Goal: Task Accomplishment & Management: Manage account settings

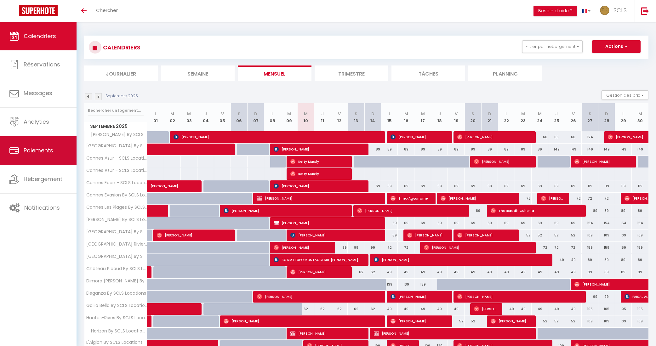
scroll to position [3, 0]
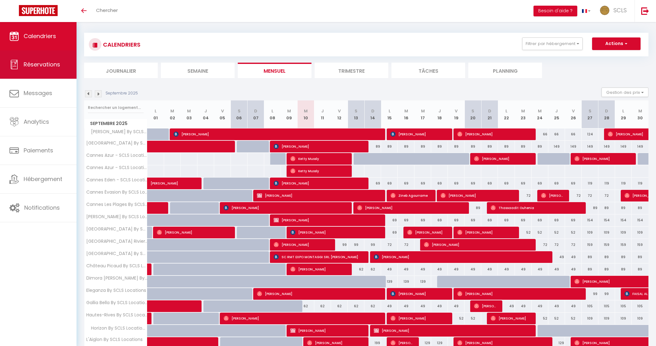
click at [36, 66] on span "Réservations" at bounding box center [42, 64] width 37 height 8
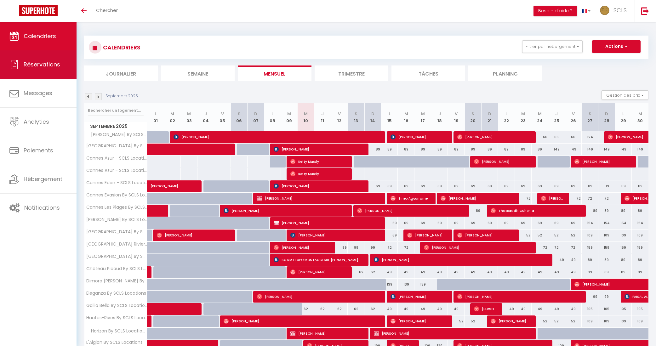
select select "not_cancelled"
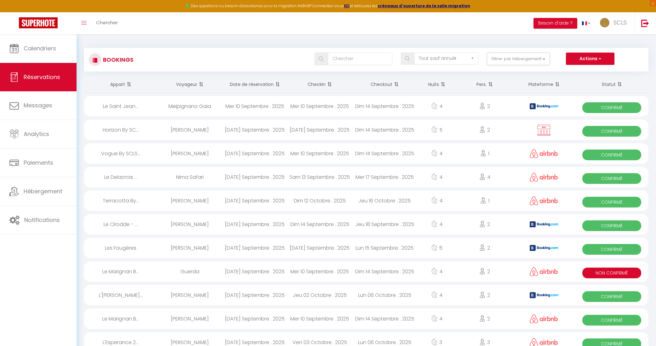
click at [625, 182] on span "Confirmé" at bounding box center [611, 178] width 59 height 11
select select "OK"
select select "0"
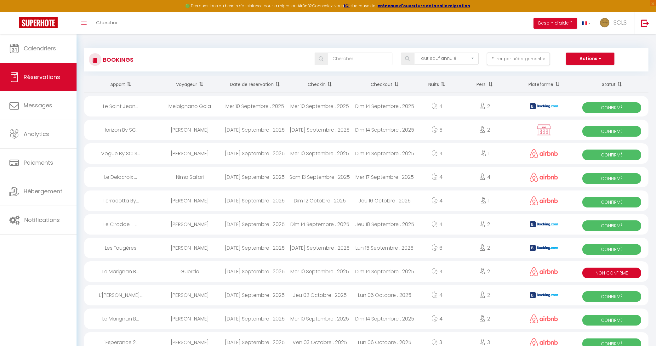
select select "1"
select select
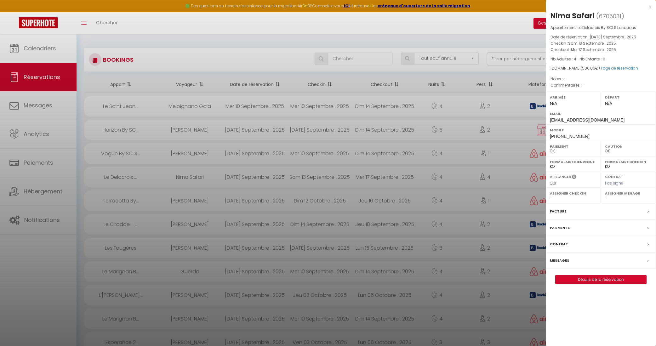
click at [271, 106] on div at bounding box center [328, 173] width 656 height 346
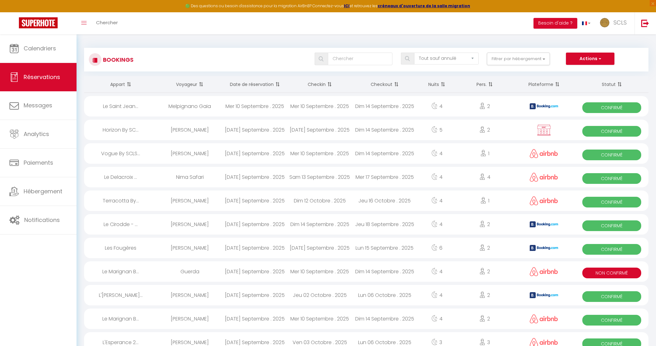
click at [271, 106] on div "Mer 10 Septembre . 2025" at bounding box center [254, 106] width 65 height 20
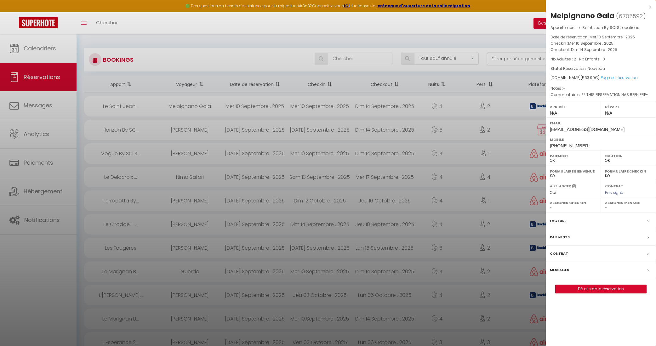
click at [178, 105] on div at bounding box center [328, 173] width 656 height 346
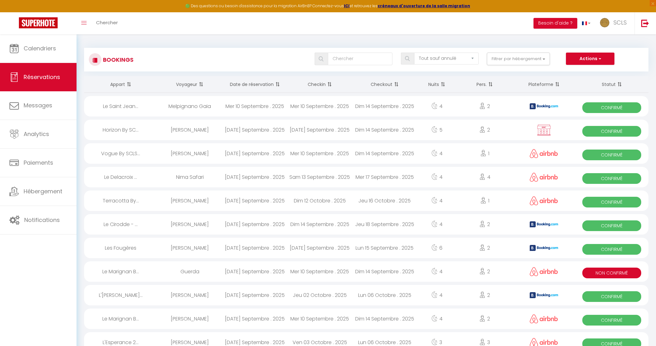
click at [619, 104] on span "Confirmé" at bounding box center [611, 107] width 59 height 11
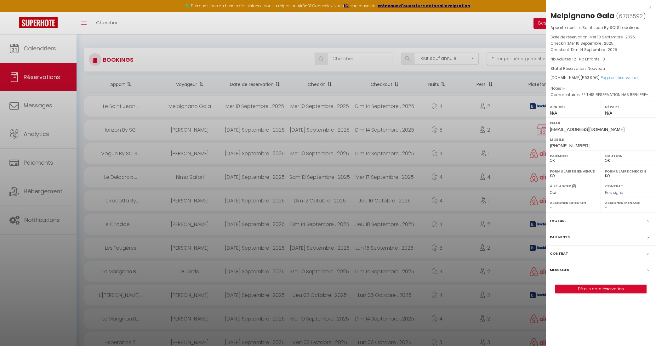
drag, startPoint x: 550, startPoint y: 14, endPoint x: 613, endPoint y: 16, distance: 63.0
click at [613, 16] on div "Melpignano Gaia" at bounding box center [582, 16] width 64 height 10
copy div "Melpignano Gaia"
drag, startPoint x: 551, startPoint y: 144, endPoint x: 597, endPoint y: 144, distance: 46.6
click at [597, 144] on div "Mobile [PHONE_NUMBER]" at bounding box center [601, 142] width 110 height 16
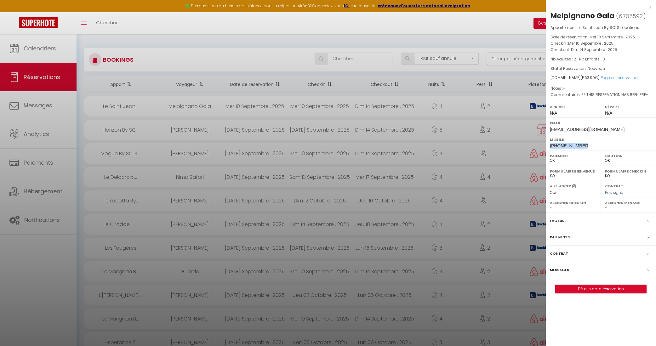
copy span "[PHONE_NUMBER]"
click at [561, 237] on label "Paiements" at bounding box center [560, 237] width 20 height 7
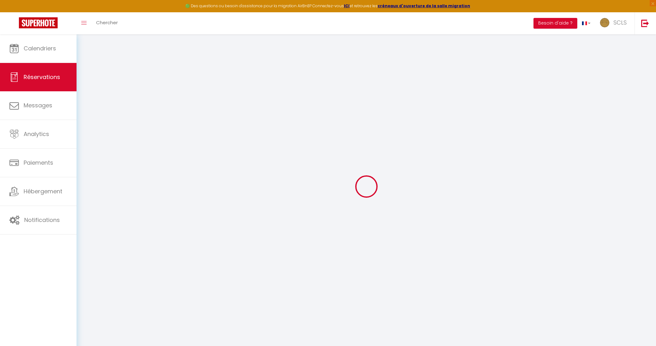
select select
checkbox input "false"
type textarea "** THIS RESERVATION HAS BEEN PRE-PAID ** BOOKING NOTE : Payment charge is EUR 7…"
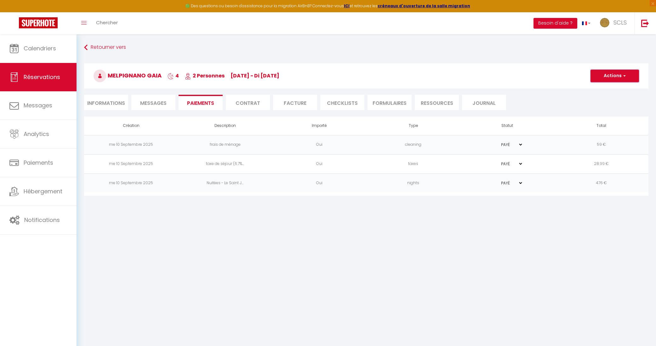
click at [624, 77] on span "button" at bounding box center [624, 76] width 4 height 6
click at [625, 116] on link "Créer nouveau lien caution" at bounding box center [622, 114] width 77 height 8
select select "nights"
type input "[EMAIL_ADDRESS][DOMAIN_NAME]"
select select "2814"
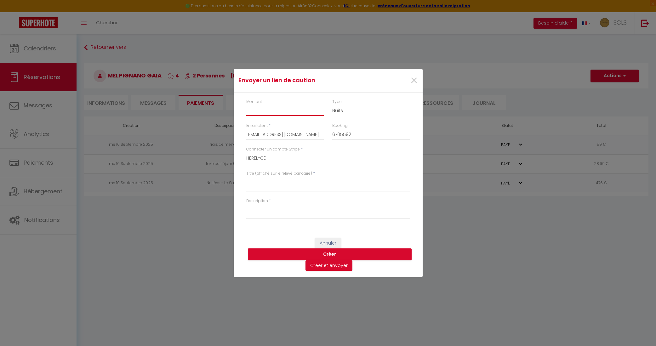
click at [260, 108] on input "Montant" at bounding box center [285, 110] width 78 height 11
type input "800"
click at [343, 111] on select "Nuits Frais de ménage Taxe de séjour [GEOGRAPHIC_DATA]" at bounding box center [371, 111] width 78 height 12
select select "other"
click at [332, 105] on select "Nuits Frais de ménage Taxe de séjour [GEOGRAPHIC_DATA]" at bounding box center [371, 111] width 78 height 12
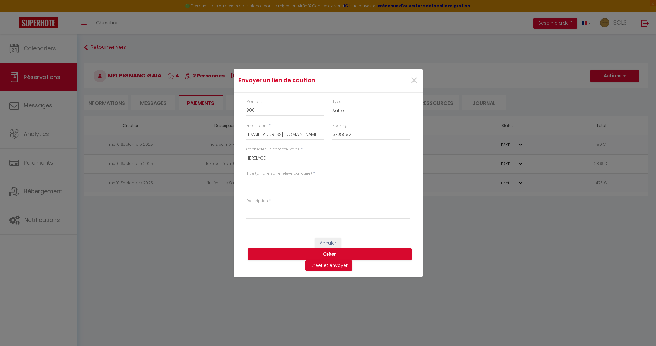
click at [265, 159] on select "SCLS Punkimmo [PERSON_NAME]-[PERSON_NAME] [PERSON_NAME] Amandine [PERSON_NAME] …" at bounding box center [328, 158] width 164 height 12
select select "2594"
click at [246, 152] on select "SCLS Punkimmo [PERSON_NAME]-[PERSON_NAME] [PERSON_NAME] Amandine [PERSON_NAME] …" at bounding box center [328, 158] width 164 height 12
click at [276, 180] on textarea "Titre (affiché sur le relevé bancaire)" at bounding box center [328, 184] width 164 height 15
paste textarea "Melpignano Gaia"
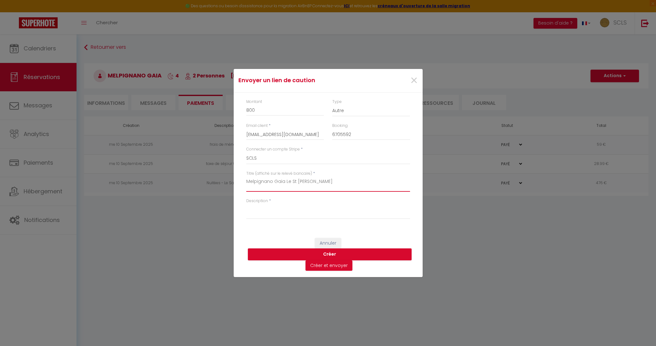
drag, startPoint x: 315, startPoint y: 184, endPoint x: 242, endPoint y: 185, distance: 72.7
click at [242, 185] on div "Titre (affiché sur le relevé bancaire) * Melpignano Gaia Le St [PERSON_NAME]" at bounding box center [328, 184] width 172 height 27
drag, startPoint x: 246, startPoint y: 180, endPoint x: 337, endPoint y: 182, distance: 91.4
click at [337, 182] on textarea "Melpignano Gaia Le St [PERSON_NAME]" at bounding box center [328, 184] width 164 height 15
type textarea "Melpignano Gaia Le St [PERSON_NAME]"
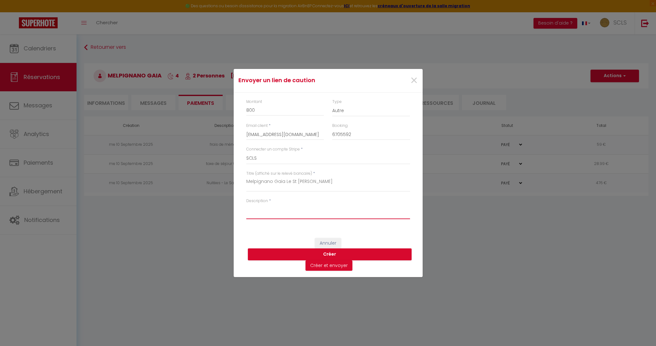
click at [276, 208] on textarea "Description" at bounding box center [328, 211] width 164 height 15
paste textarea "Melpignano Gaia Le St [PERSON_NAME]"
type textarea "Melpignano Gaia Le St [PERSON_NAME]"
click at [337, 254] on button "Créer" at bounding box center [330, 254] width 164 height 12
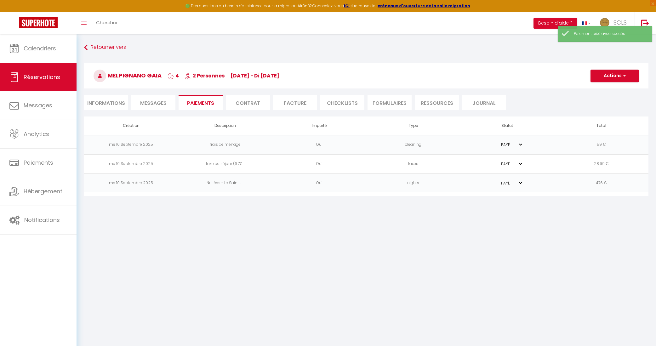
select select "0"
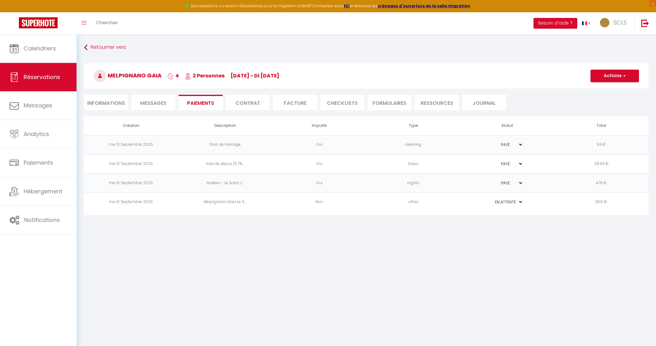
click at [236, 202] on td "Melpignano Gaia Le S..." at bounding box center [225, 202] width 94 height 19
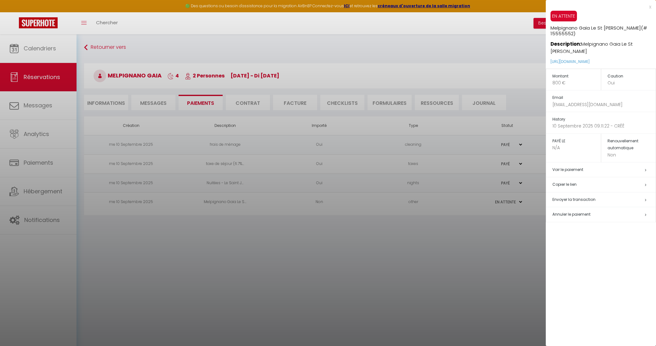
drag, startPoint x: 548, startPoint y: 46, endPoint x: 643, endPoint y: 49, distance: 94.5
click at [643, 49] on div "EN ATTENTE Melpignano Gaia Le St [PERSON_NAME] (# 15555552) Description: Melpig…" at bounding box center [601, 40] width 110 height 58
copy link "[URL][DOMAIN_NAME]"
click at [43, 75] on div at bounding box center [328, 173] width 656 height 346
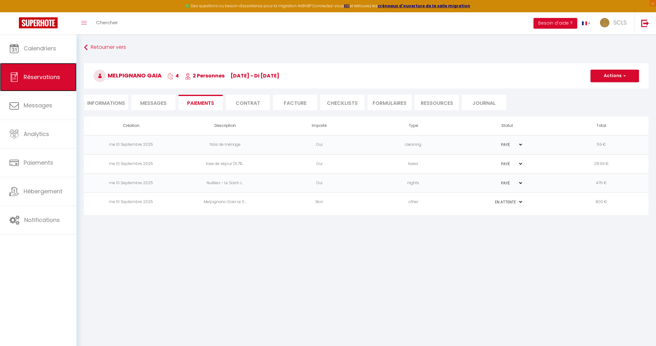
click at [43, 75] on span "Réservations" at bounding box center [42, 77] width 37 height 8
select select "not_cancelled"
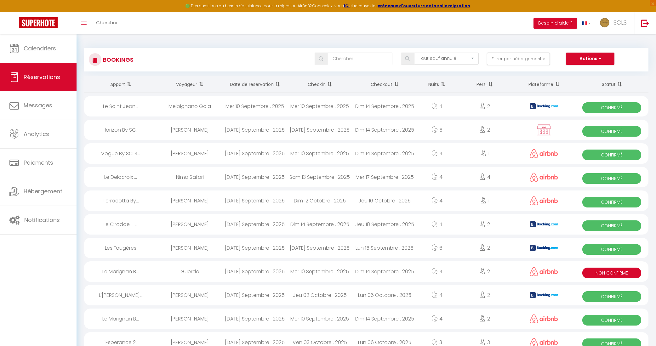
click at [625, 108] on span "Confirmé" at bounding box center [611, 107] width 59 height 11
select select "OK"
select select "0"
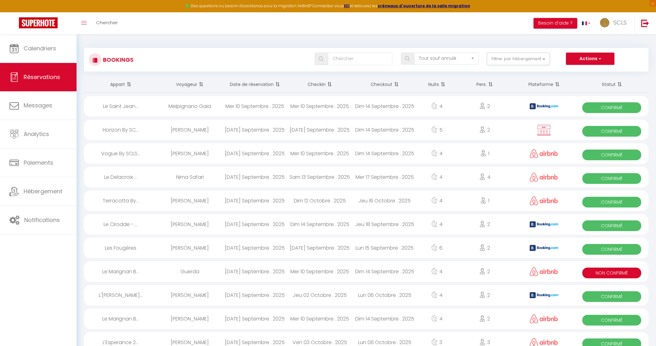
select select "1"
select select
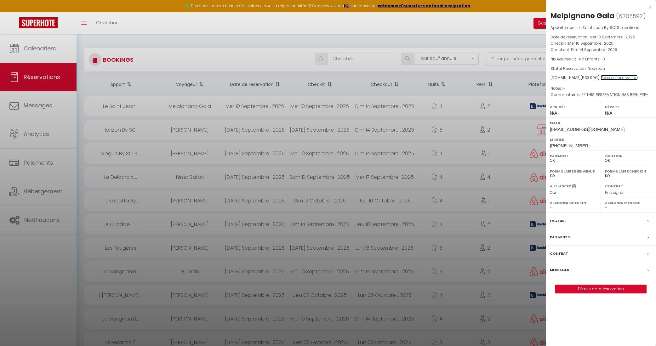
click at [612, 77] on link "Page de réservation" at bounding box center [619, 77] width 37 height 5
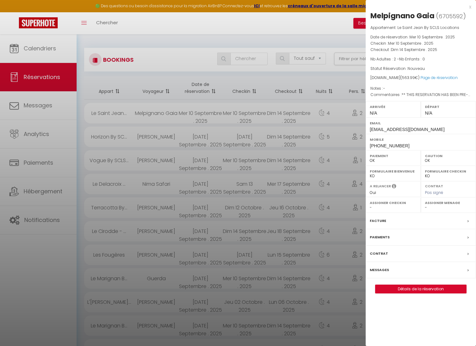
click at [165, 78] on div at bounding box center [238, 173] width 476 height 346
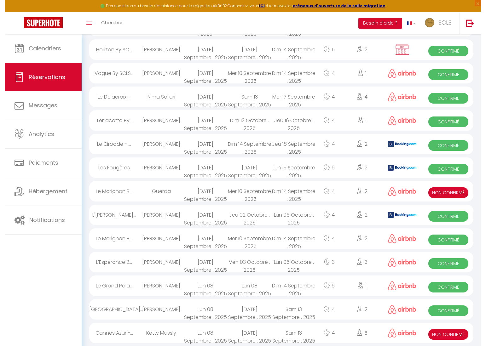
scroll to position [89, 0]
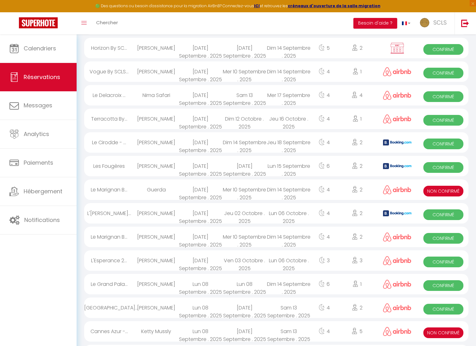
click at [108, 213] on div "L'[PERSON_NAME]..." at bounding box center [109, 213] width 50 height 20
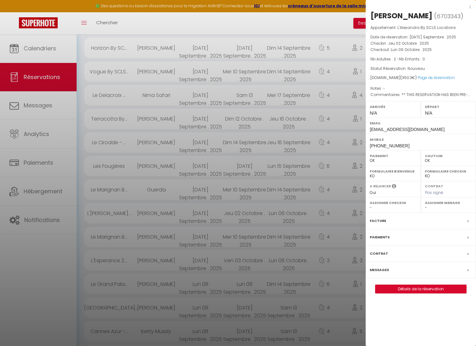
click at [108, 213] on div at bounding box center [238, 173] width 476 height 346
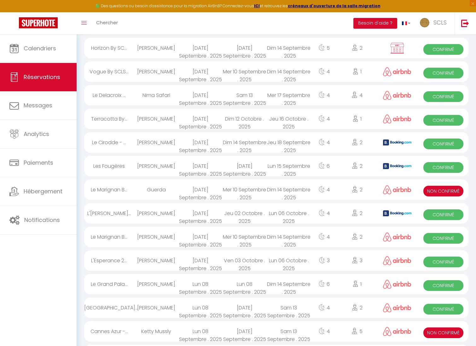
click at [105, 94] on div "Le Delacroix ..." at bounding box center [109, 95] width 50 height 20
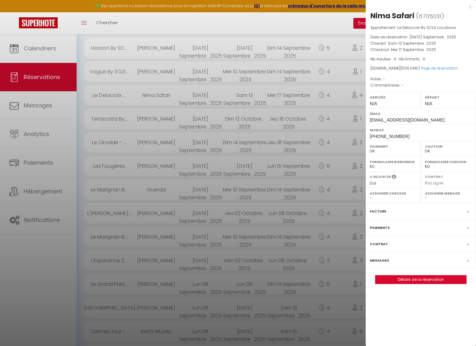
click at [105, 71] on div at bounding box center [238, 173] width 476 height 346
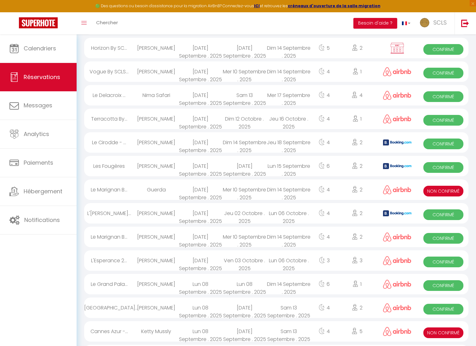
click at [105, 71] on div "Vogue By SCLS..." at bounding box center [109, 71] width 50 height 20
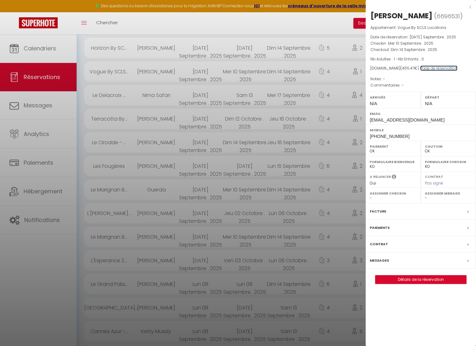
click at [423, 70] on link "Page de réservation" at bounding box center [438, 68] width 37 height 5
click at [99, 95] on div at bounding box center [238, 173] width 476 height 346
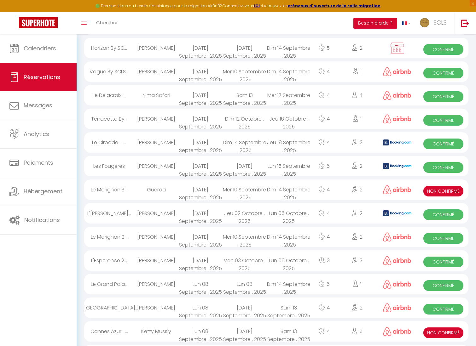
click at [99, 95] on div "Le Delacroix ..." at bounding box center [109, 95] width 50 height 20
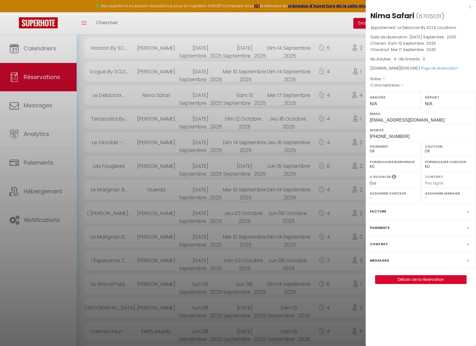
drag, startPoint x: 370, startPoint y: 13, endPoint x: 409, endPoint y: 15, distance: 39.4
click at [413, 14] on div "Nima Safari" at bounding box center [392, 16] width 44 height 10
copy div "Nima Safari"
click at [369, 135] on div "Mobile [PHONE_NUMBER]" at bounding box center [420, 132] width 110 height 16
drag, startPoint x: 369, startPoint y: 135, endPoint x: 410, endPoint y: 138, distance: 40.4
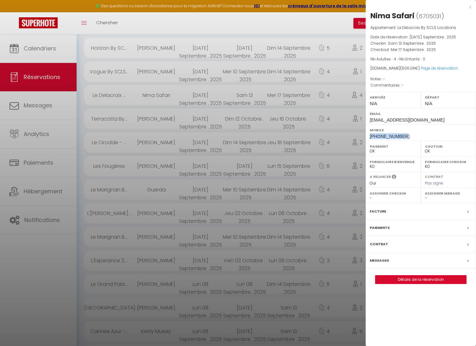
click at [410, 138] on div "Mobile [PHONE_NUMBER]" at bounding box center [420, 132] width 110 height 16
copy span "[PHONE_NUMBER]"
click at [433, 67] on link "Page de réservation" at bounding box center [438, 68] width 37 height 5
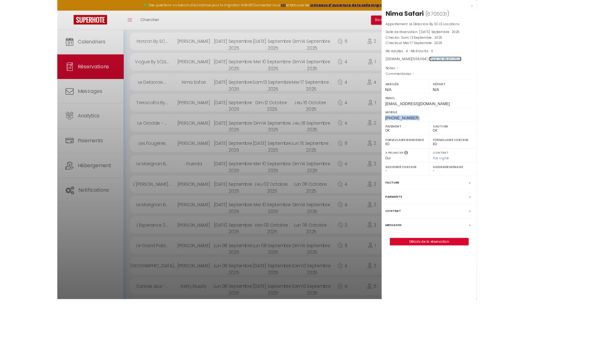
scroll to position [82, 0]
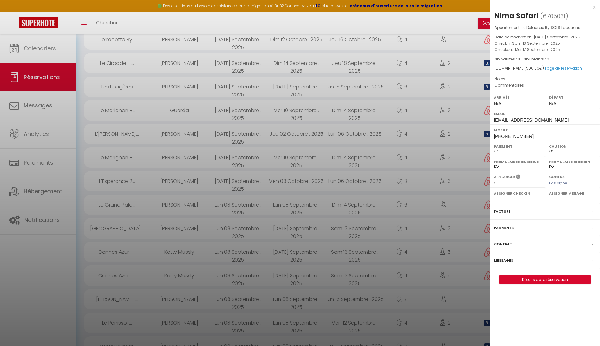
click at [139, 142] on div at bounding box center [300, 173] width 600 height 346
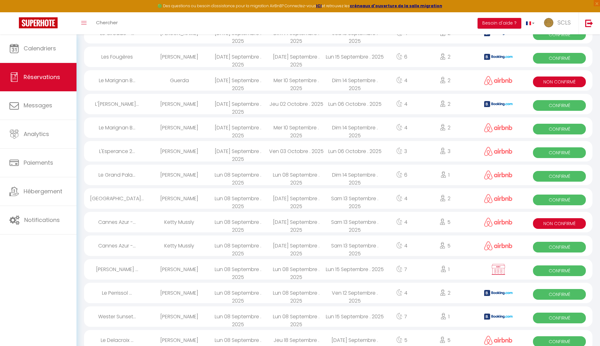
scroll to position [189, 0]
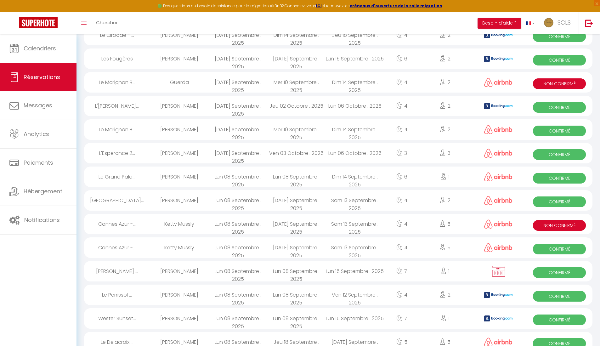
click at [121, 107] on div "L'[PERSON_NAME]..." at bounding box center [117, 106] width 66 height 20
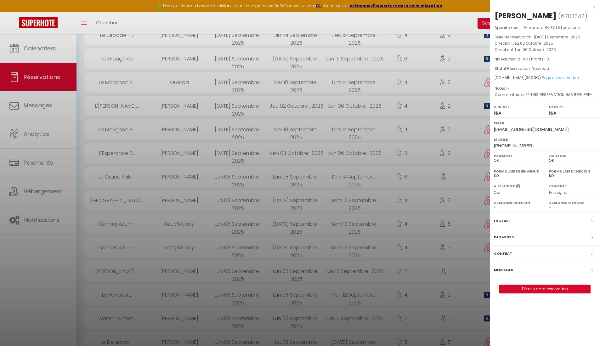
click at [121, 107] on div at bounding box center [300, 173] width 600 height 346
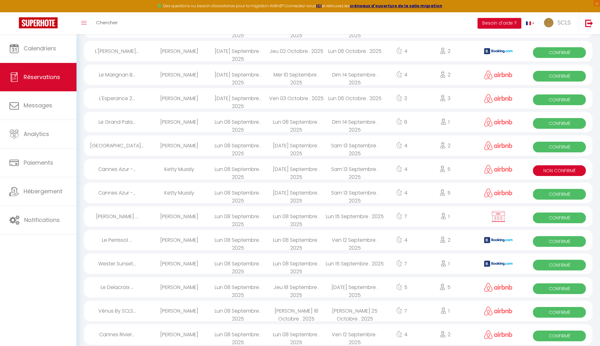
scroll to position [244, 0]
click at [555, 52] on span "Confirmé" at bounding box center [559, 53] width 53 height 11
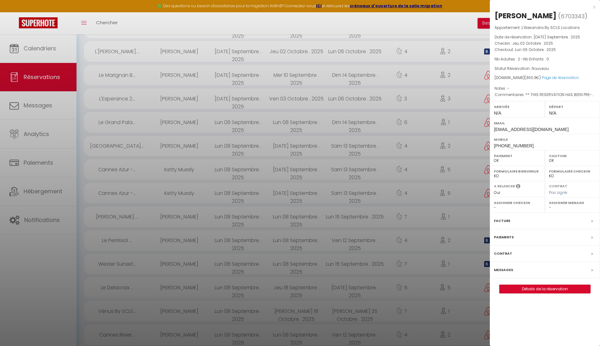
drag, startPoint x: 496, startPoint y: 14, endPoint x: 548, endPoint y: 14, distance: 52.0
click at [548, 15] on h2 "[PERSON_NAME] ( 6703343 )" at bounding box center [545, 16] width 101 height 11
copy div "[PERSON_NAME]"
drag, startPoint x: 492, startPoint y: 144, endPoint x: 538, endPoint y: 147, distance: 47.0
click at [538, 147] on div "Mobile [PHONE_NUMBER]" at bounding box center [545, 142] width 110 height 16
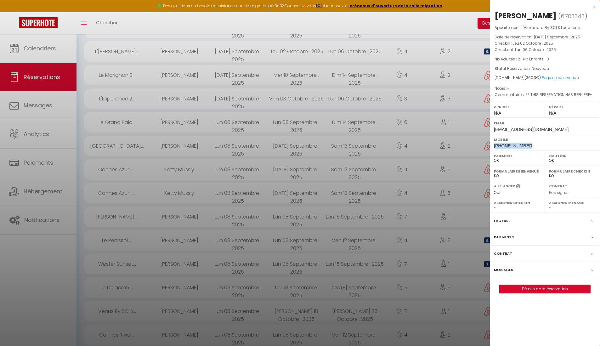
copy span "[PHONE_NUMBER]"
click at [504, 236] on label "Paiements" at bounding box center [504, 237] width 20 height 7
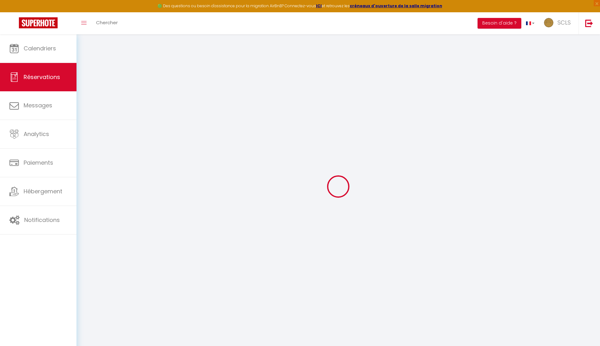
select select
checkbox input "false"
type textarea "** THIS RESERVATION HAS BEEN PRE-PAID ** BOOKING NOTE : Payment charge is EUR 5…"
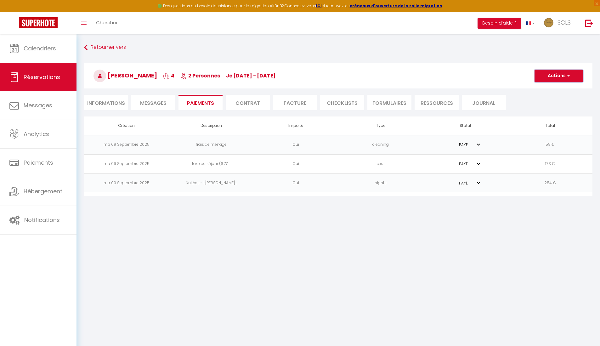
click at [568, 76] on span "button" at bounding box center [568, 76] width 4 height 6
click at [568, 114] on link "Créer nouveau lien caution" at bounding box center [566, 114] width 77 height 8
select select "nights"
type input "[EMAIL_ADDRESS][DOMAIN_NAME]"
select select "3785"
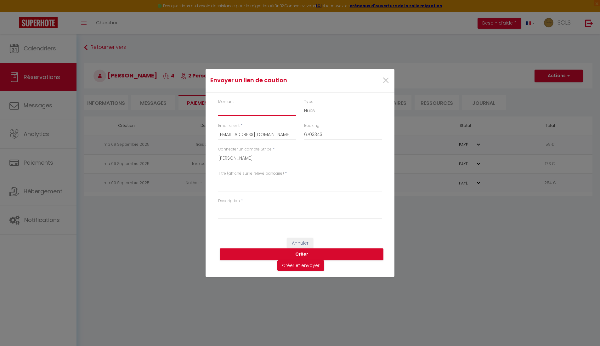
click at [227, 105] on input "Montant" at bounding box center [257, 110] width 78 height 11
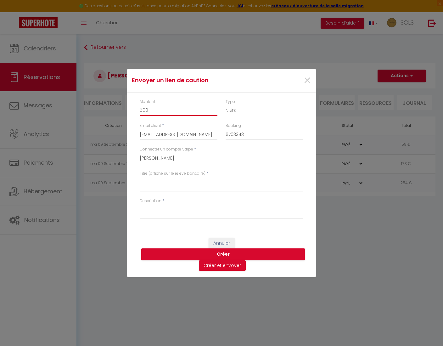
type input "500"
click at [246, 112] on select "Nuits Frais de ménage Taxe de séjour [GEOGRAPHIC_DATA]" at bounding box center [265, 111] width 78 height 12
select select "other"
click at [226, 105] on select "Nuits Frais de ménage Taxe de séjour [GEOGRAPHIC_DATA]" at bounding box center [265, 111] width 78 height 12
click at [178, 157] on select "SCLS Punkimmo [PERSON_NAME]-[PERSON_NAME] [PERSON_NAME] Amandine [PERSON_NAME] …" at bounding box center [222, 158] width 164 height 12
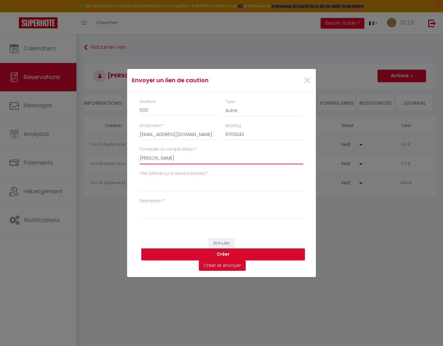
select select "2594"
click at [140, 152] on select "SCLS Punkimmo [PERSON_NAME]-[PERSON_NAME] [PERSON_NAME] Amandine [PERSON_NAME] …" at bounding box center [222, 158] width 164 height 12
click at [145, 183] on textarea "Titre (affiché sur le relevé bancaire)" at bounding box center [222, 184] width 164 height 15
paste textarea "[PERSON_NAME]"
drag, startPoint x: 170, startPoint y: 179, endPoint x: 254, endPoint y: 194, distance: 85.1
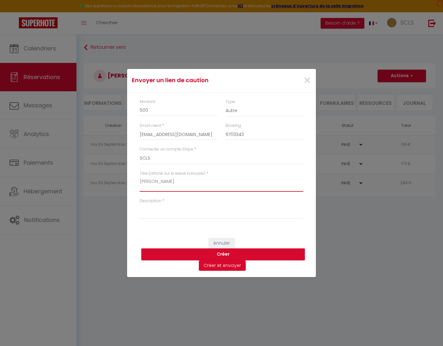
click at [172, 179] on textarea "[PERSON_NAME]" at bounding box center [222, 184] width 164 height 15
drag, startPoint x: 204, startPoint y: 181, endPoint x: 136, endPoint y: 176, distance: 68.2
click at [136, 176] on div "Titre (affiché sur le relevé bancaire) * [PERSON_NAME]" at bounding box center [222, 184] width 172 height 27
type textarea "[PERSON_NAME]"
click at [157, 216] on textarea "Description" at bounding box center [222, 211] width 164 height 15
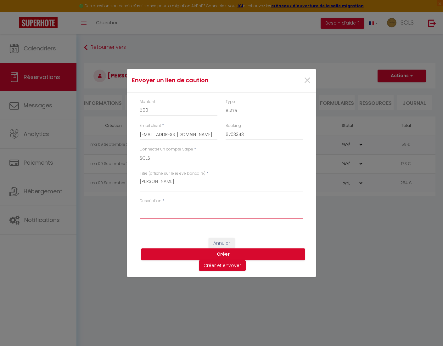
paste textarea "[PERSON_NAME]"
type textarea "[PERSON_NAME]"
click at [222, 253] on button "Créer" at bounding box center [223, 254] width 164 height 12
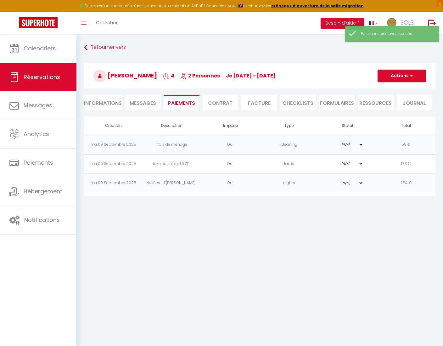
select select "0"
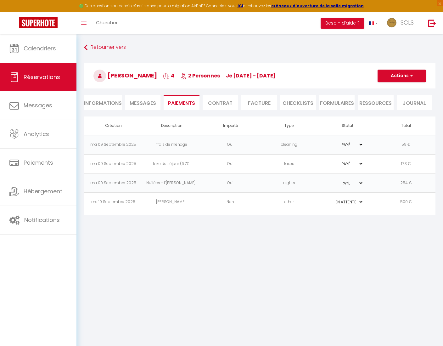
click at [161, 202] on td "[PERSON_NAME]..." at bounding box center [172, 202] width 59 height 19
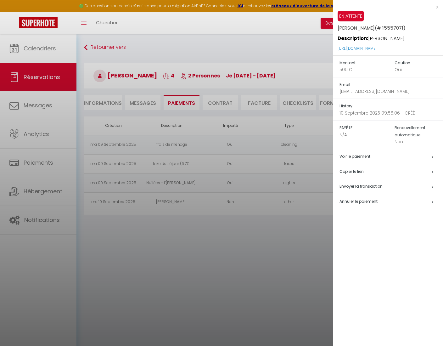
drag, startPoint x: 336, startPoint y: 47, endPoint x: 427, endPoint y: 52, distance: 91.5
click at [427, 52] on div "EN ATTENTE [PERSON_NAME] (# 15557071) Description: [PERSON_NAME] [URL][DOMAIN_N…" at bounding box center [388, 33] width 110 height 45
copy link "[URL][DOMAIN_NAME]"
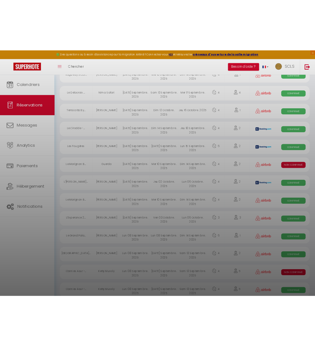
scroll to position [157, 0]
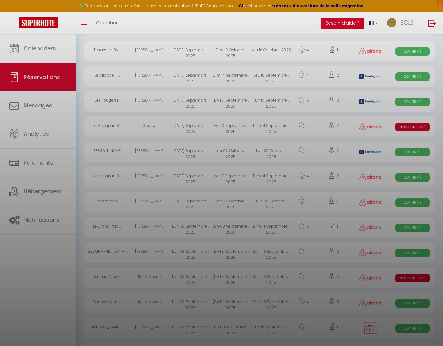
click at [129, 142] on div at bounding box center [221, 173] width 443 height 346
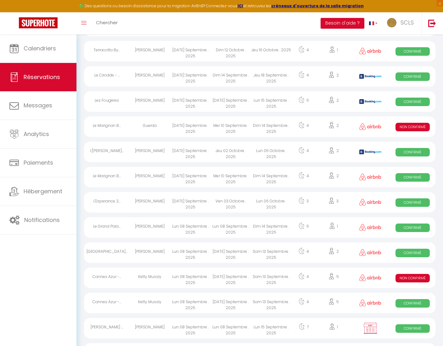
click at [407, 152] on span "Confirmé" at bounding box center [413, 152] width 34 height 9
select select "OK"
select select "0"
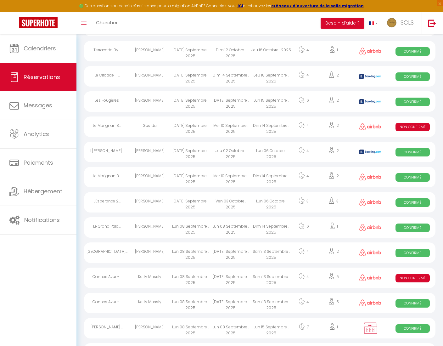
select select "1"
select select
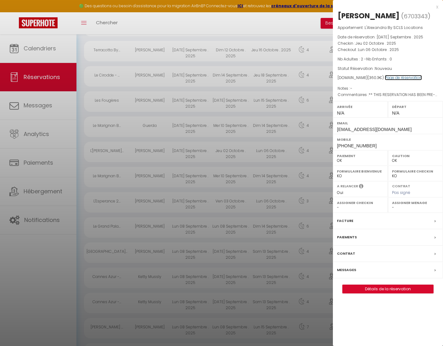
click at [411, 77] on link "Page de réservation" at bounding box center [403, 77] width 37 height 5
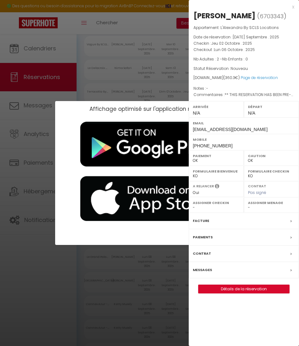
click at [72, 72] on div "Affichage optimisé sur l'application mobile ×" at bounding box center [149, 173] width 189 height 346
click at [157, 47] on div "Affichage optimisé sur l'application mobile ×" at bounding box center [149, 173] width 189 height 346
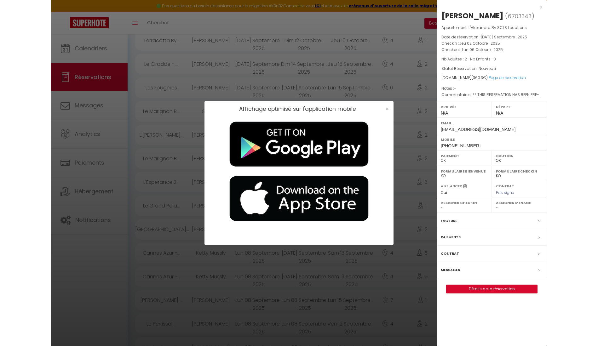
scroll to position [160, 0]
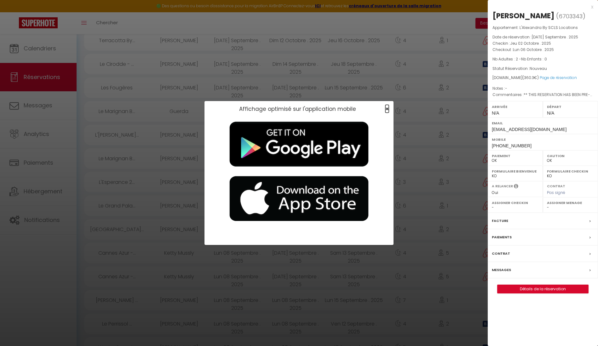
click at [386, 107] on span "×" at bounding box center [386, 109] width 3 height 8
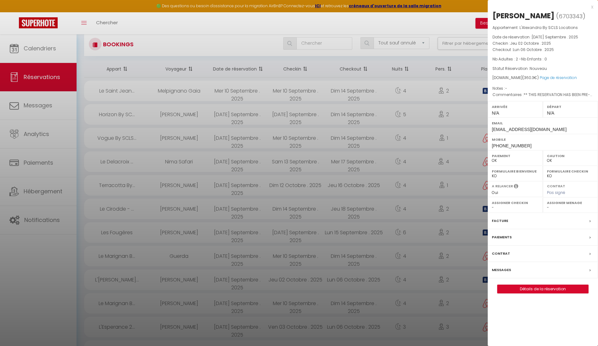
scroll to position [0, 0]
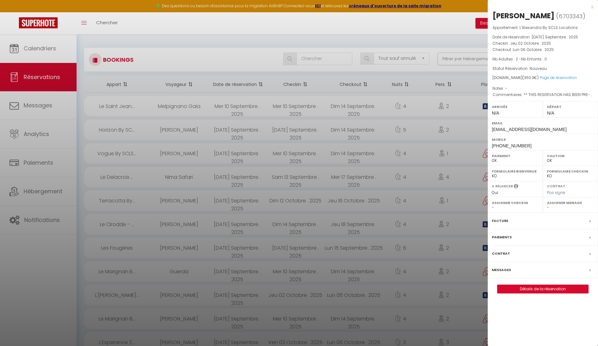
click at [303, 58] on div at bounding box center [299, 173] width 598 height 346
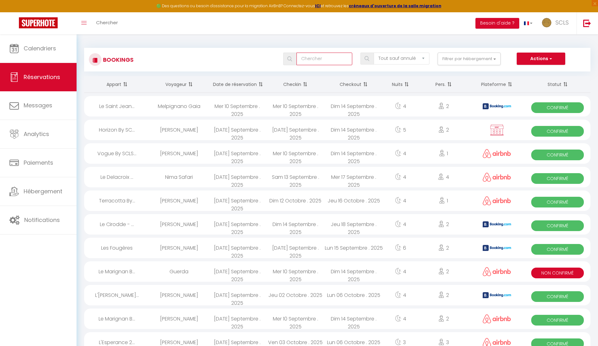
click at [309, 60] on input "text" at bounding box center [324, 59] width 56 height 13
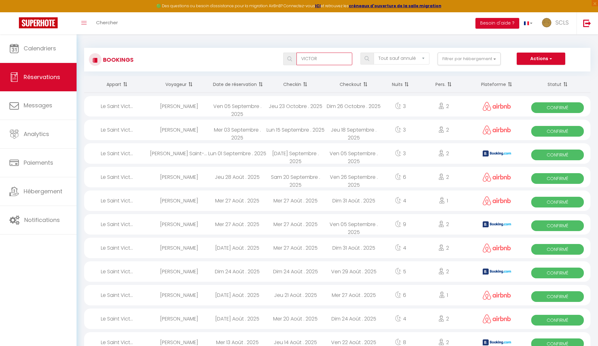
type input "VICTOR"
click at [288, 57] on img at bounding box center [289, 58] width 5 height 5
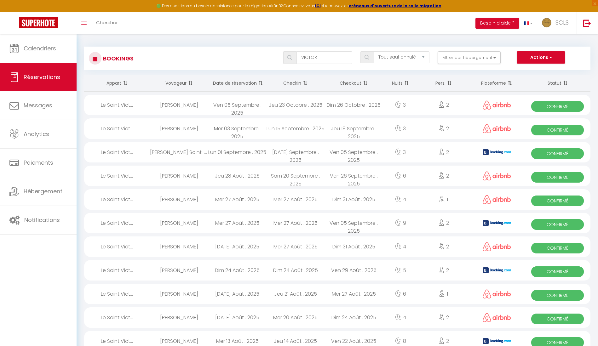
scroll to position [2, 0]
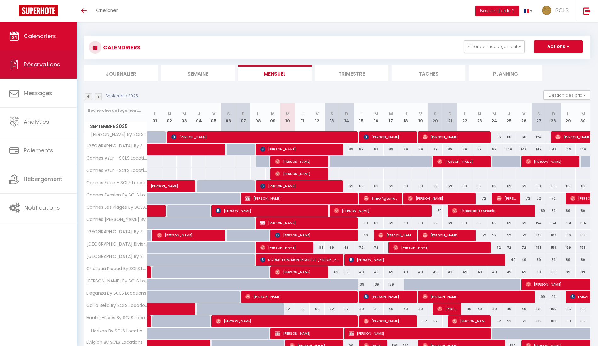
click at [41, 62] on span "Réservations" at bounding box center [42, 64] width 37 height 8
select select "not_cancelled"
